Goal: Transaction & Acquisition: Purchase product/service

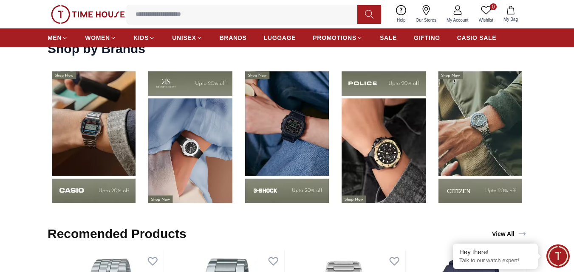
scroll to position [1124, 0]
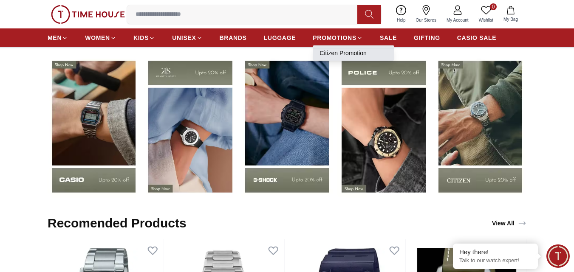
click at [343, 53] on link "Citizen Promotion" at bounding box center [353, 53] width 68 height 8
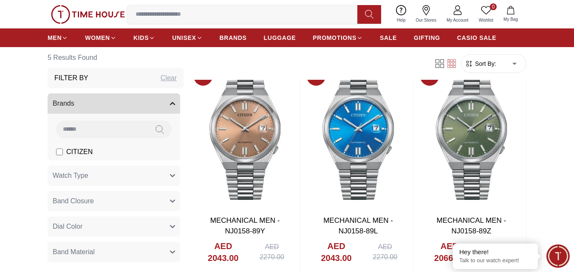
scroll to position [248, 0]
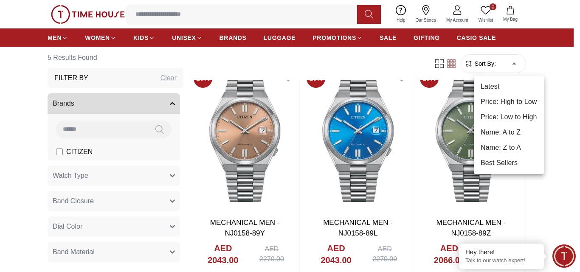
click at [510, 114] on li "Price: Low to High" at bounding box center [509, 117] width 70 height 15
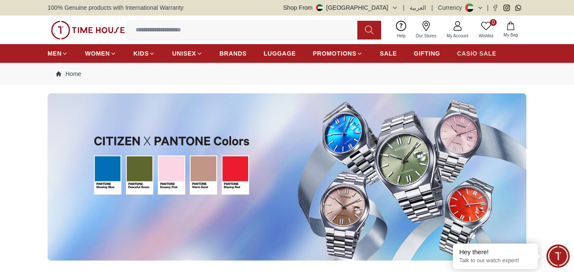
click at [484, 54] on span "CASIO SALE" at bounding box center [476, 53] width 39 height 8
type input "******"
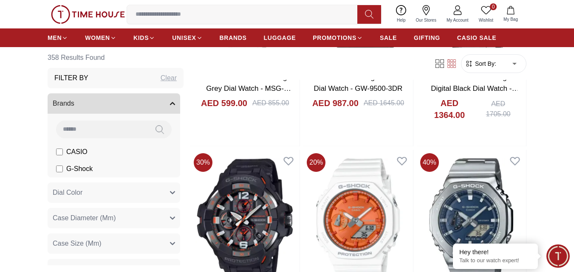
scroll to position [1066, 0]
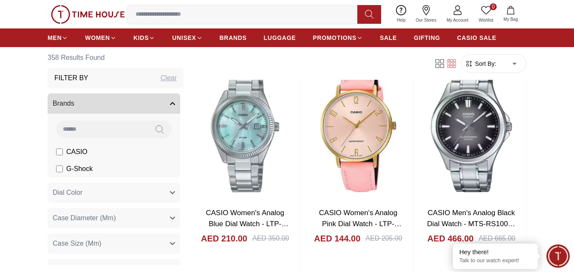
scroll to position [2662, 0]
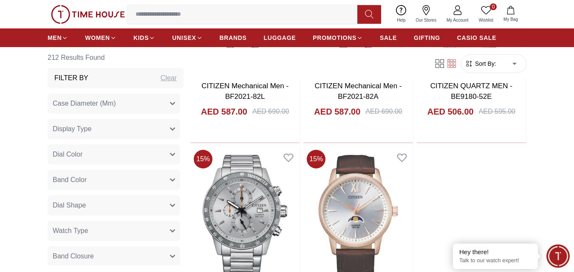
scroll to position [1623, 0]
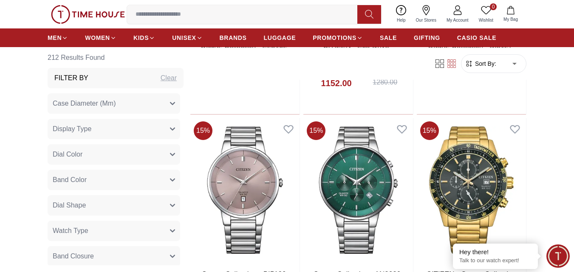
scroll to position [2350, 0]
